Goal: Transaction & Acquisition: Obtain resource

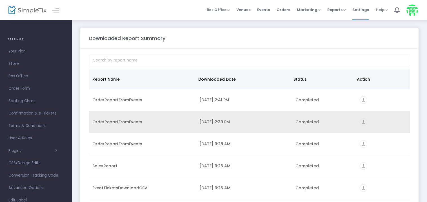
click at [362, 122] on icon "vertical_align_bottom" at bounding box center [364, 122] width 8 height 8
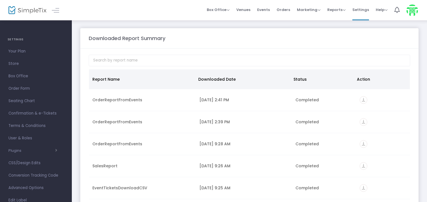
click at [26, 11] on img at bounding box center [27, 10] width 38 height 8
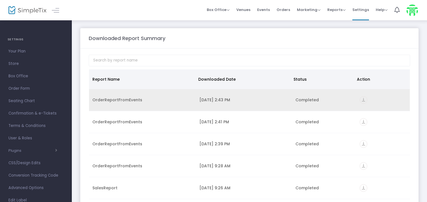
click at [362, 100] on icon "vertical_align_bottom" at bounding box center [364, 100] width 8 height 8
click at [361, 100] on icon "vertical_align_bottom" at bounding box center [364, 100] width 8 height 8
click at [362, 100] on icon "vertical_align_bottom" at bounding box center [364, 100] width 8 height 8
click at [363, 99] on icon "vertical_align_bottom" at bounding box center [364, 100] width 8 height 8
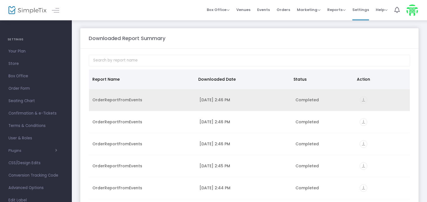
click at [360, 99] on icon "vertical_align_bottom" at bounding box center [364, 100] width 8 height 8
